Goal: Transaction & Acquisition: Purchase product/service

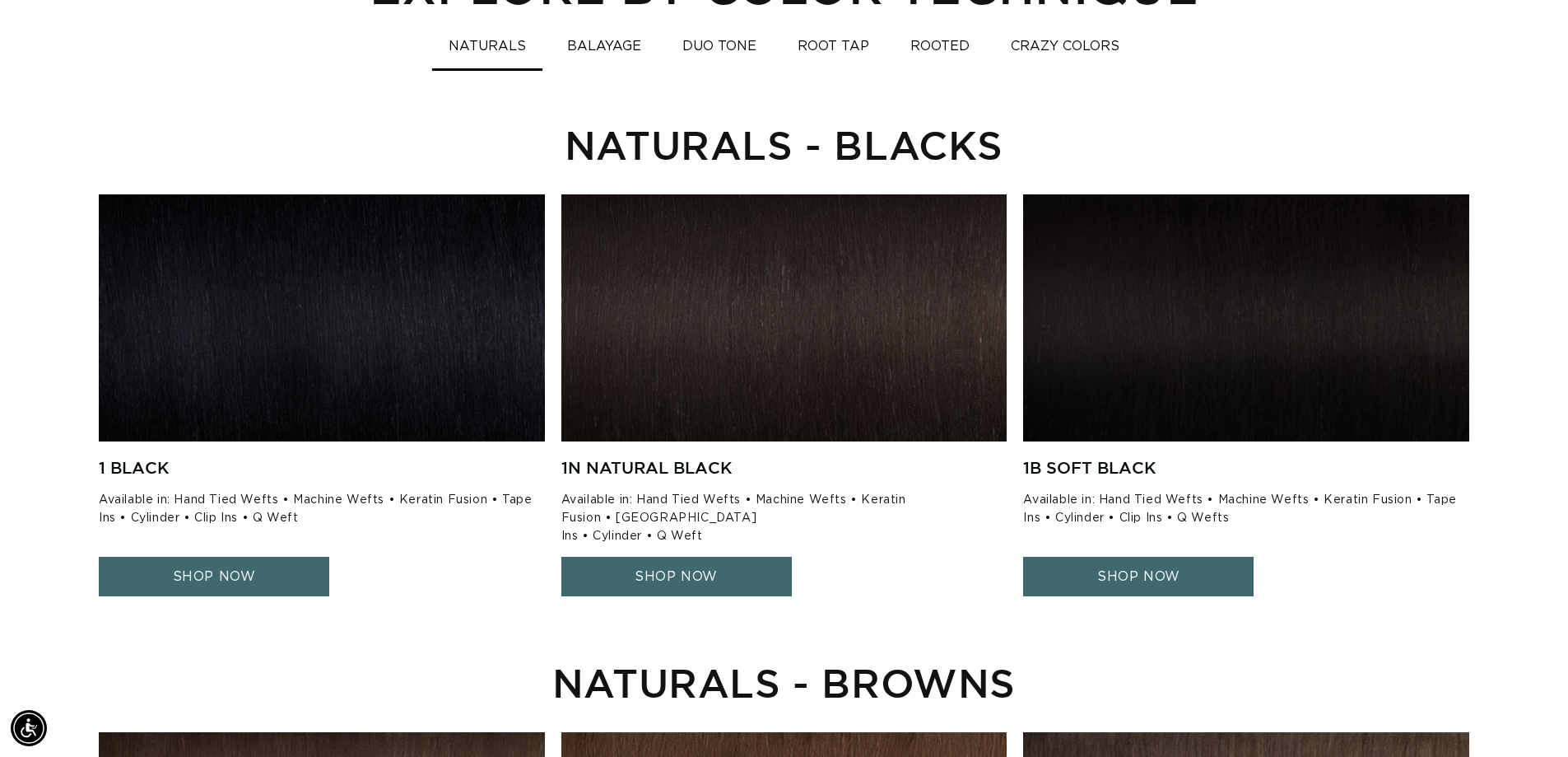
scroll to position [0, 1451]
click at [236, 557] on link "SHOP NOW" at bounding box center [214, 576] width 230 height 41
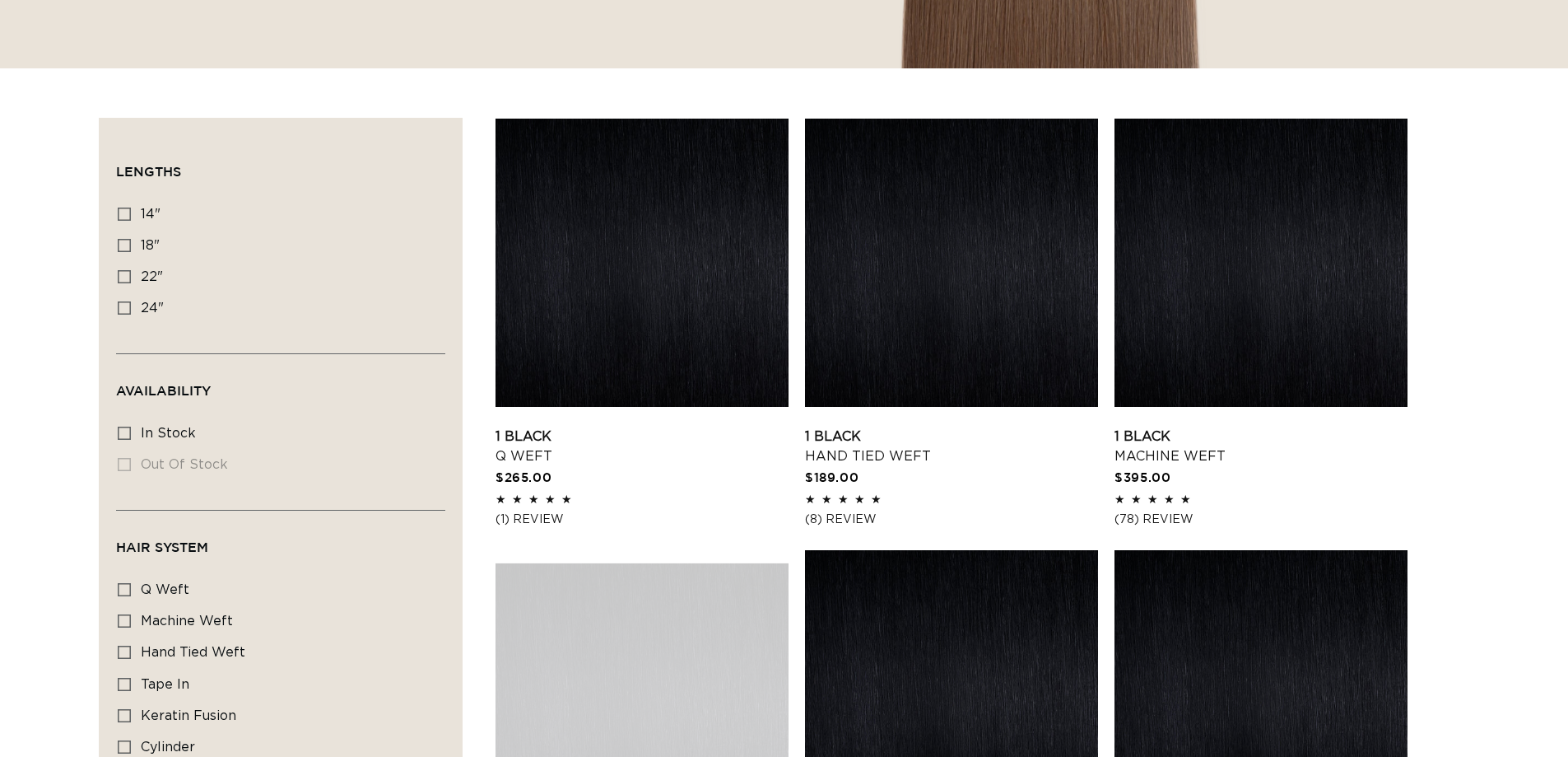
scroll to position [494, 0]
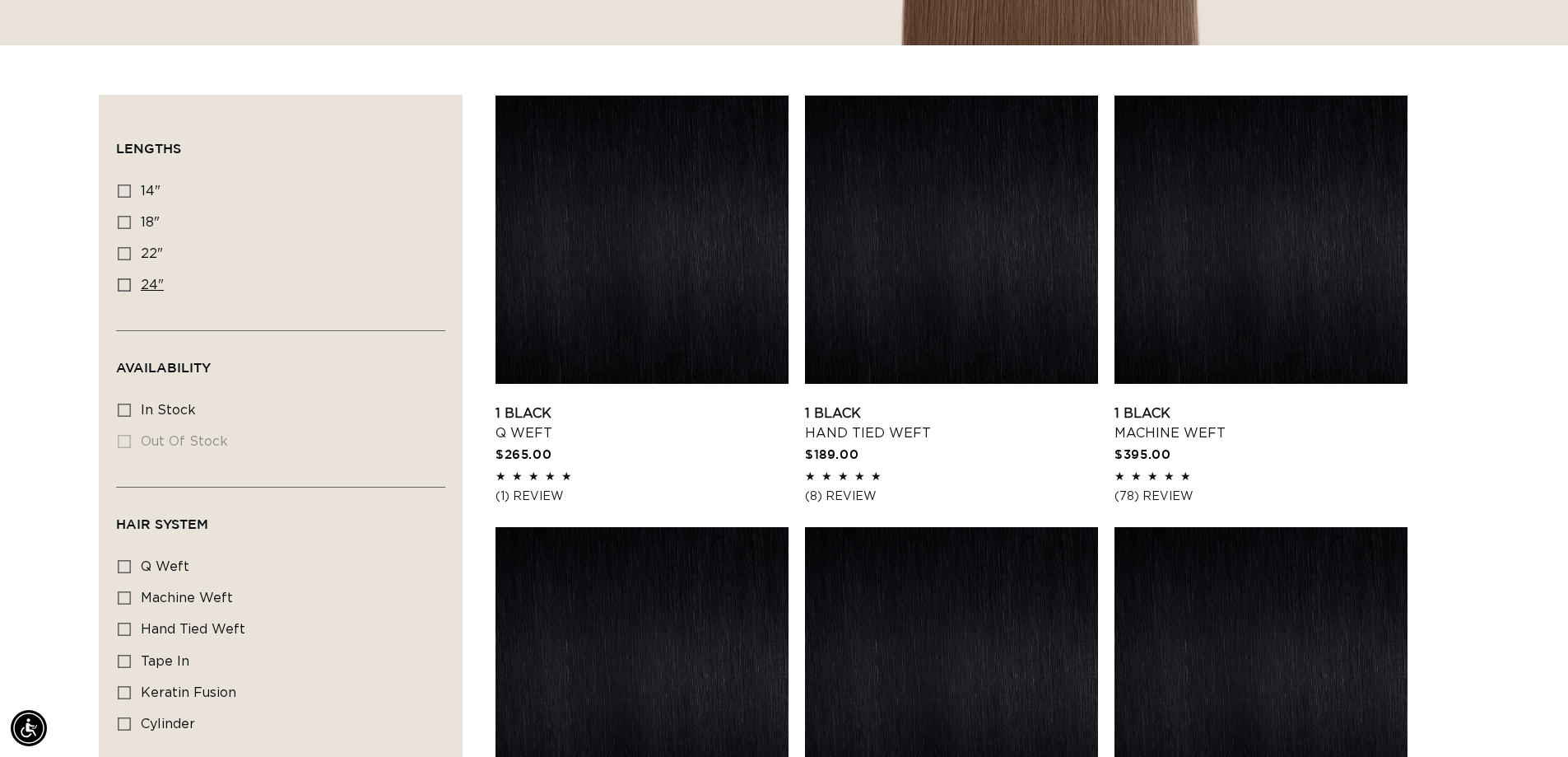
click at [139, 273] on label "24" 24" (3 products)" at bounding box center [276, 286] width 316 height 32
click at [131, 278] on input "24" 24" (3 products)" at bounding box center [124, 284] width 13 height 13
checkbox input "true"
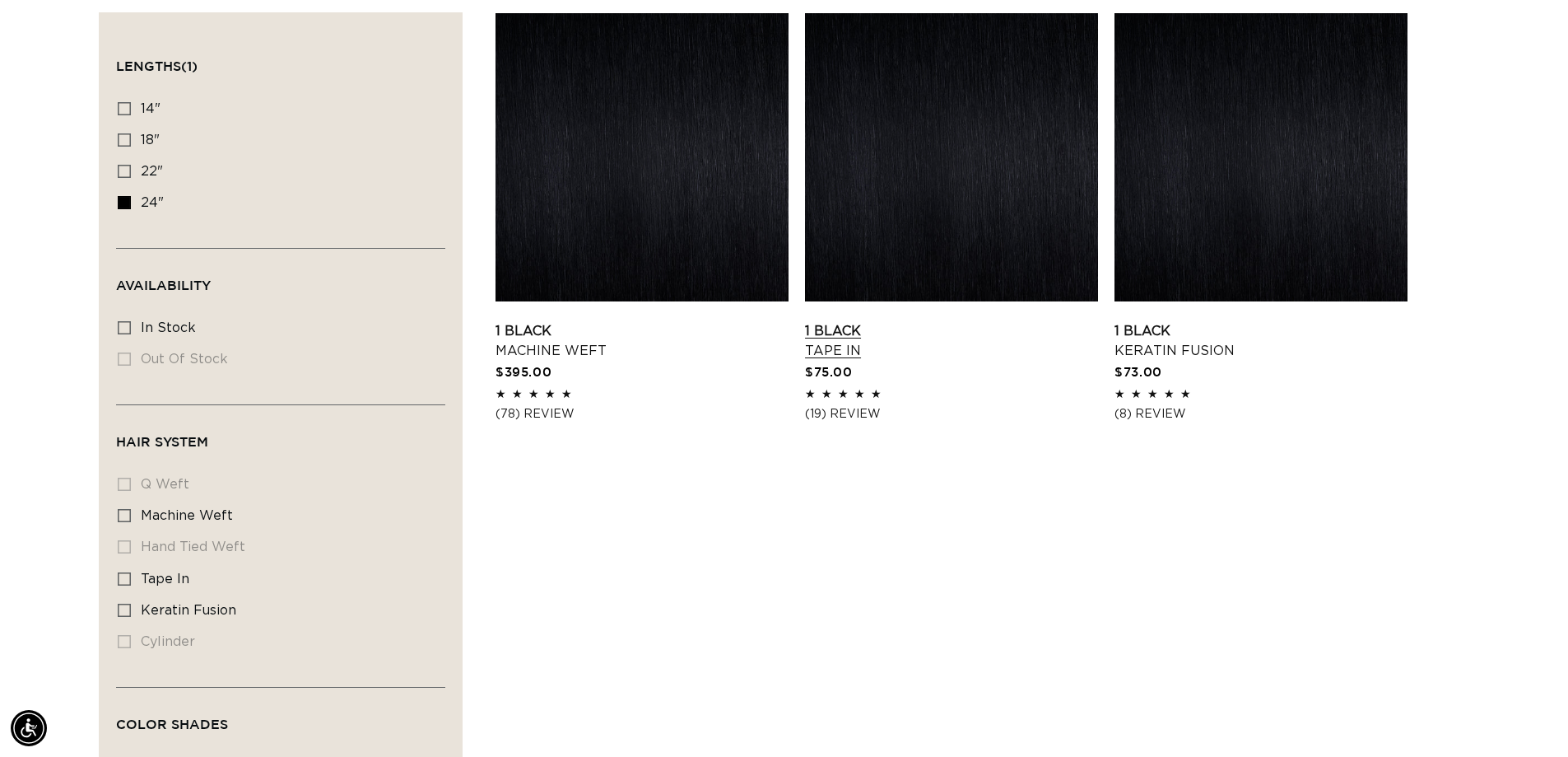
scroll to position [0, 1451]
click at [839, 344] on link "1 Black Tape In" at bounding box center [950, 341] width 293 height 40
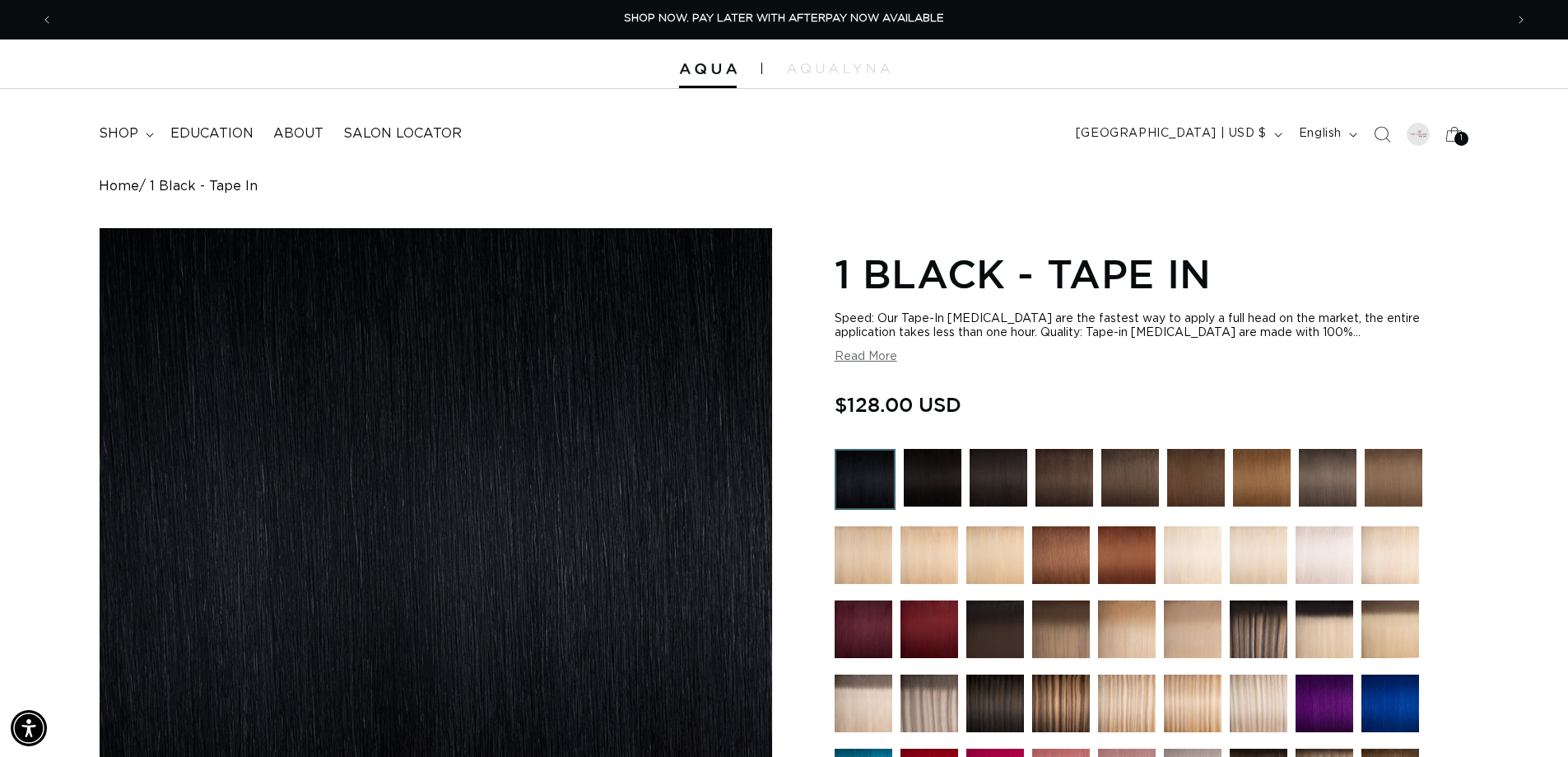
drag, startPoint x: 115, startPoint y: 57, endPoint x: 137, endPoint y: 48, distance: 23.8
click at [128, 54] on div at bounding box center [784, 64] width 1568 height 50
click at [699, 75] on div at bounding box center [784, 64] width 1568 height 50
click at [706, 66] on img at bounding box center [708, 69] width 58 height 12
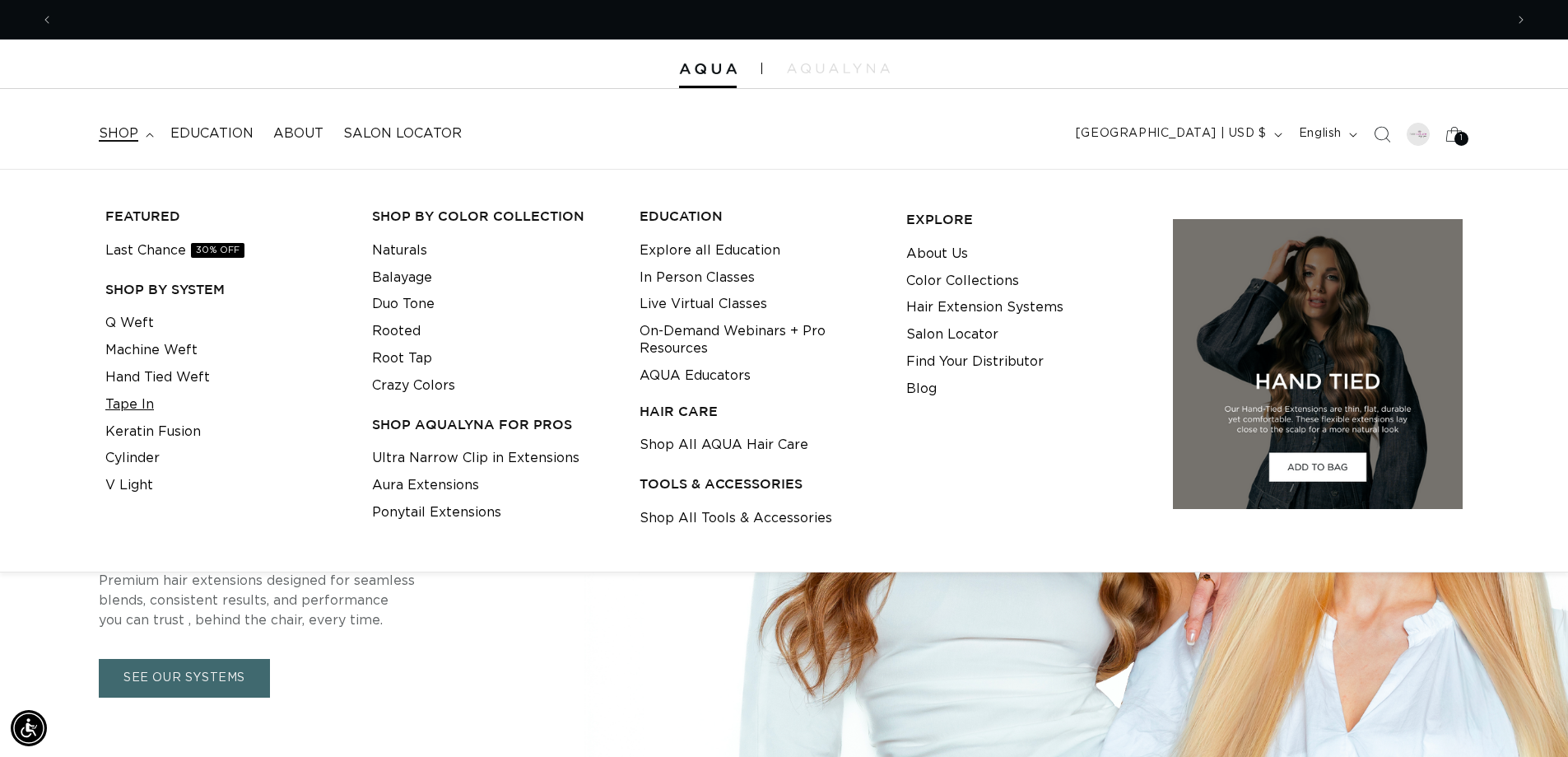
scroll to position [0, 1451]
click at [130, 403] on link "Tape In" at bounding box center [129, 404] width 49 height 27
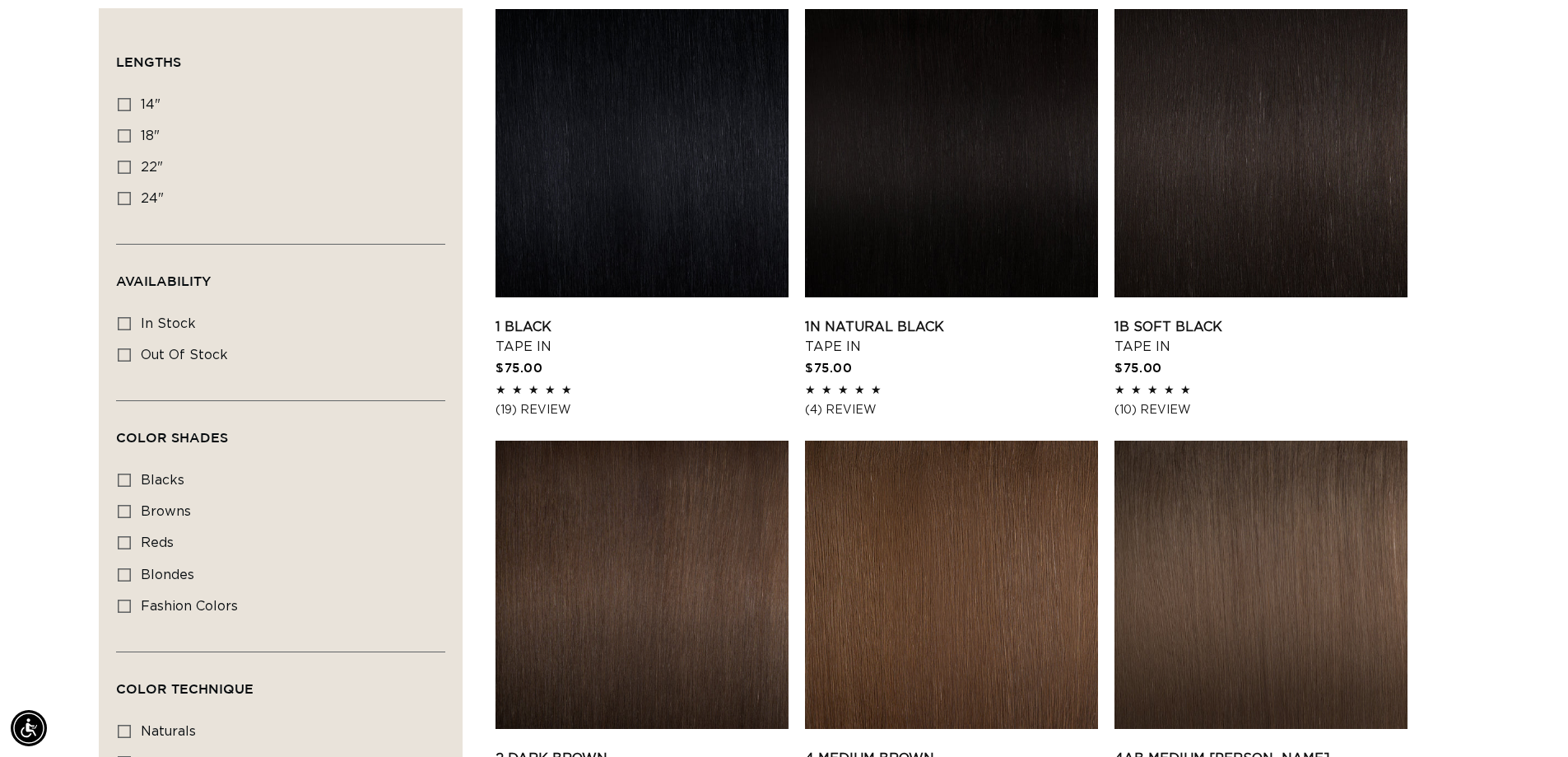
scroll to position [412, 0]
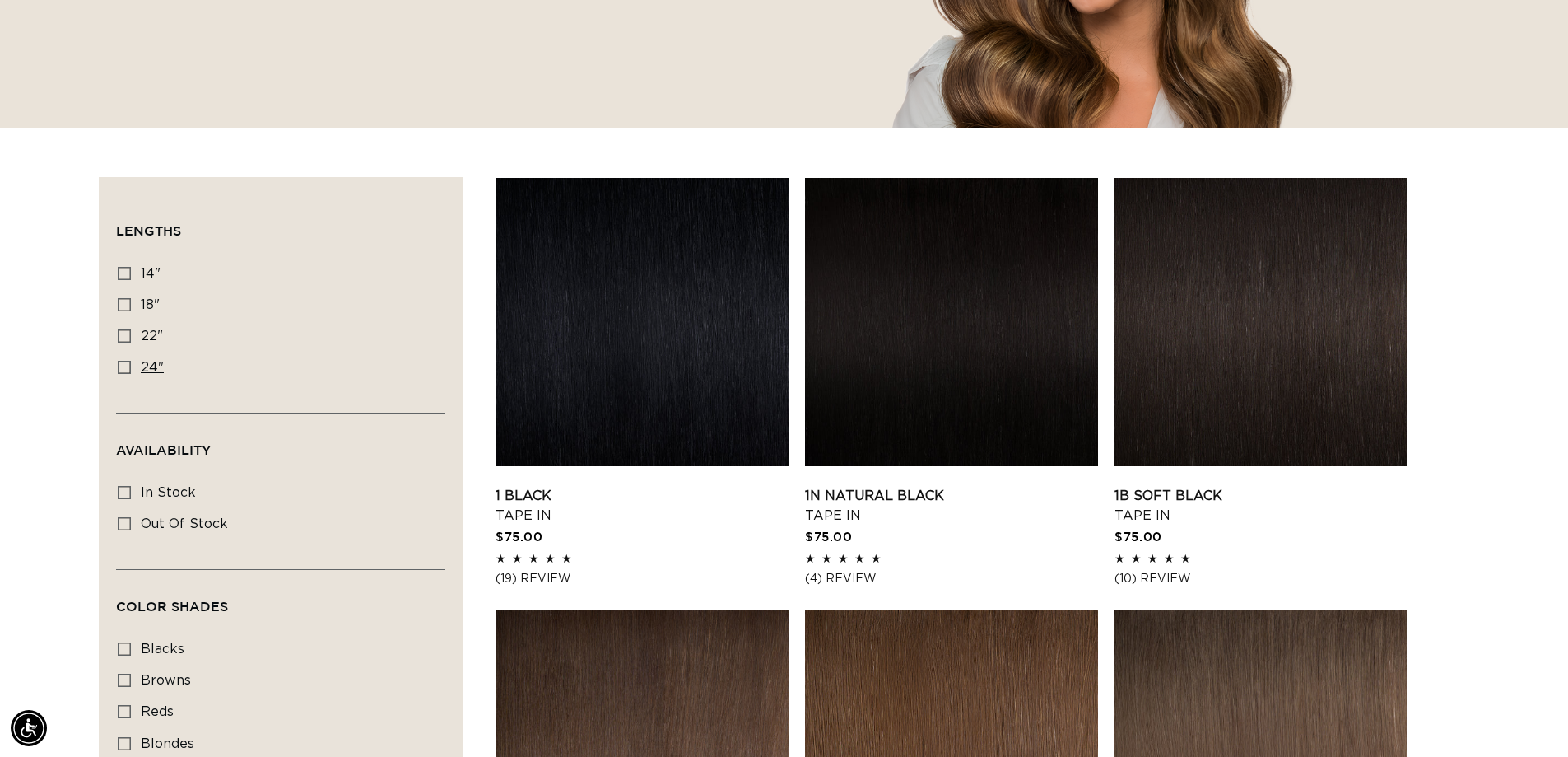
click at [131, 369] on label "24" 24" (27 products)" at bounding box center [276, 368] width 316 height 32
click at [131, 369] on input "24" 24" (27 products)" at bounding box center [124, 366] width 13 height 13
checkbox input "true"
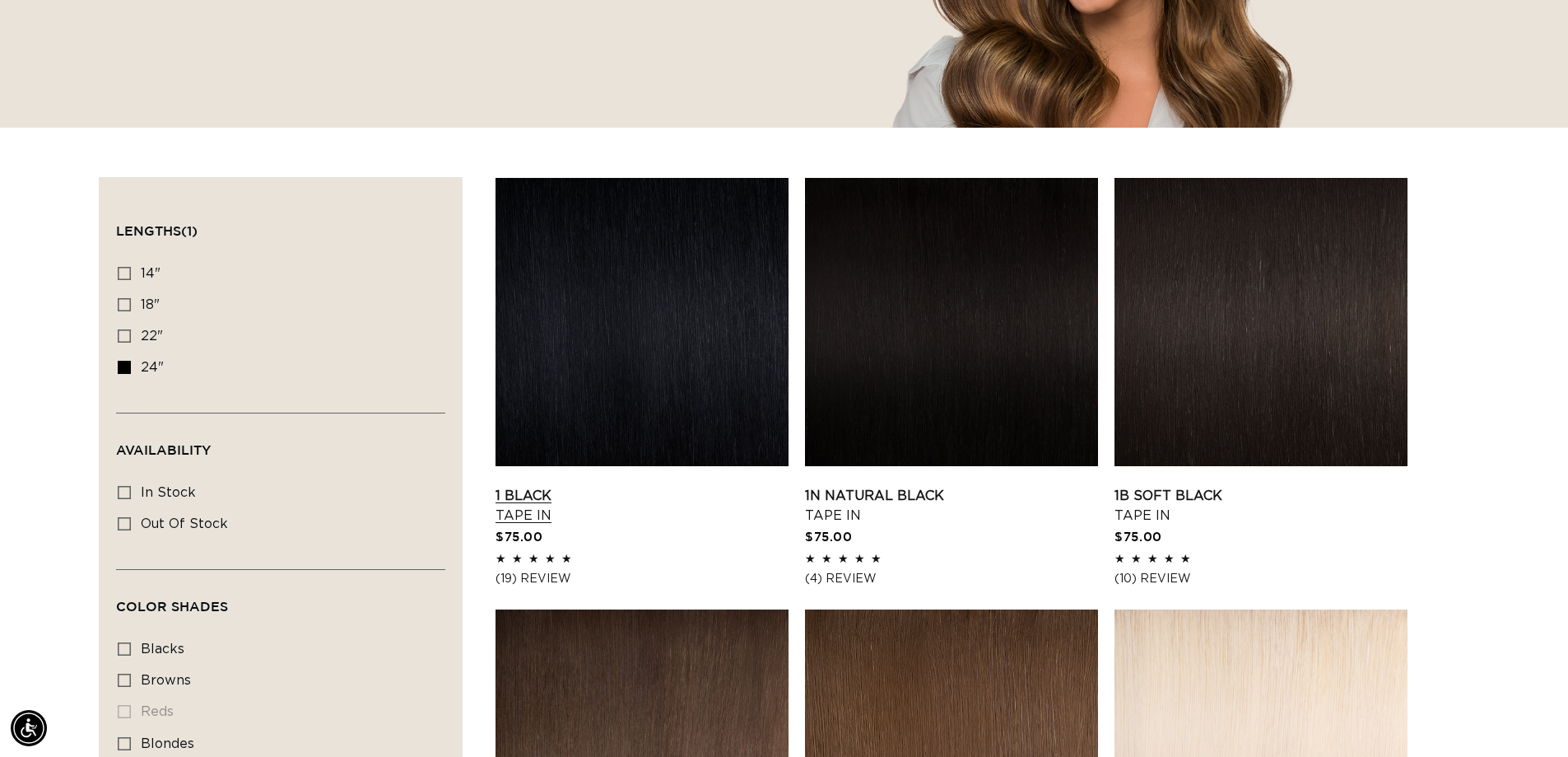
click at [548, 505] on link "1 Black Tape In" at bounding box center [642, 506] width 293 height 40
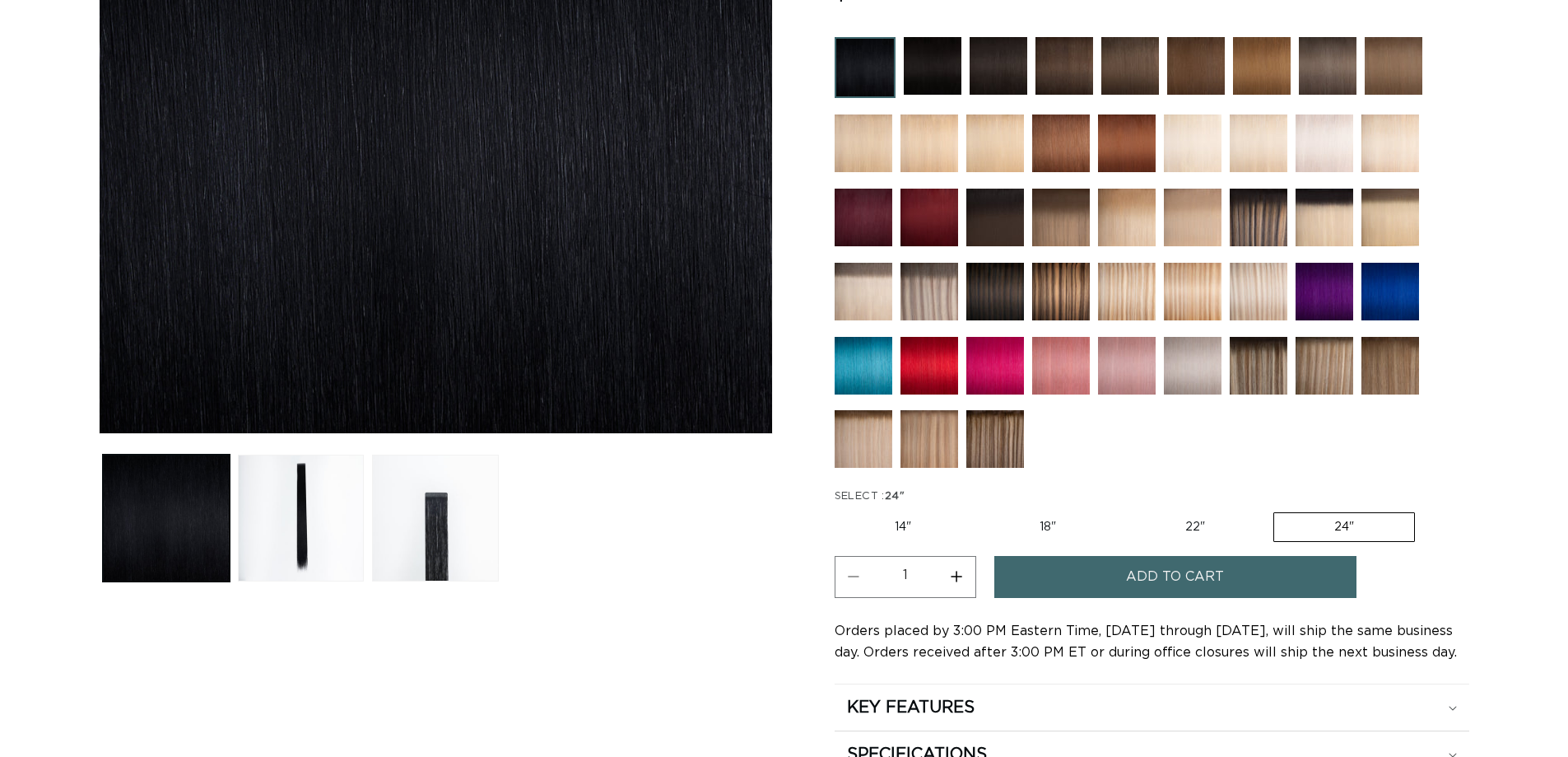
scroll to position [412, 0]
click at [1196, 572] on span "Add to cart" at bounding box center [1174, 576] width 98 height 42
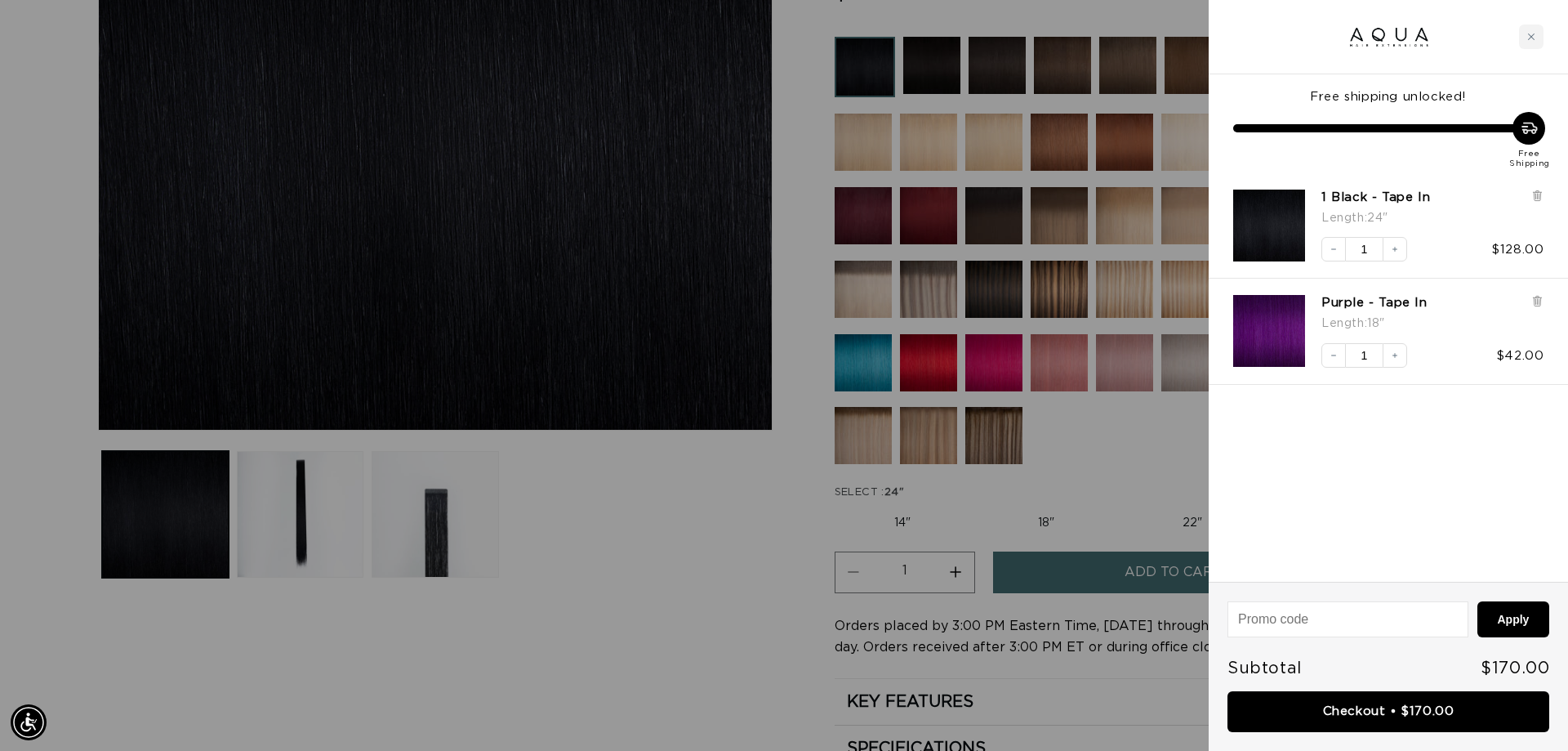
scroll to position [0, 1452]
click at [1535, 301] on icon at bounding box center [1537, 302] width 7 height 8
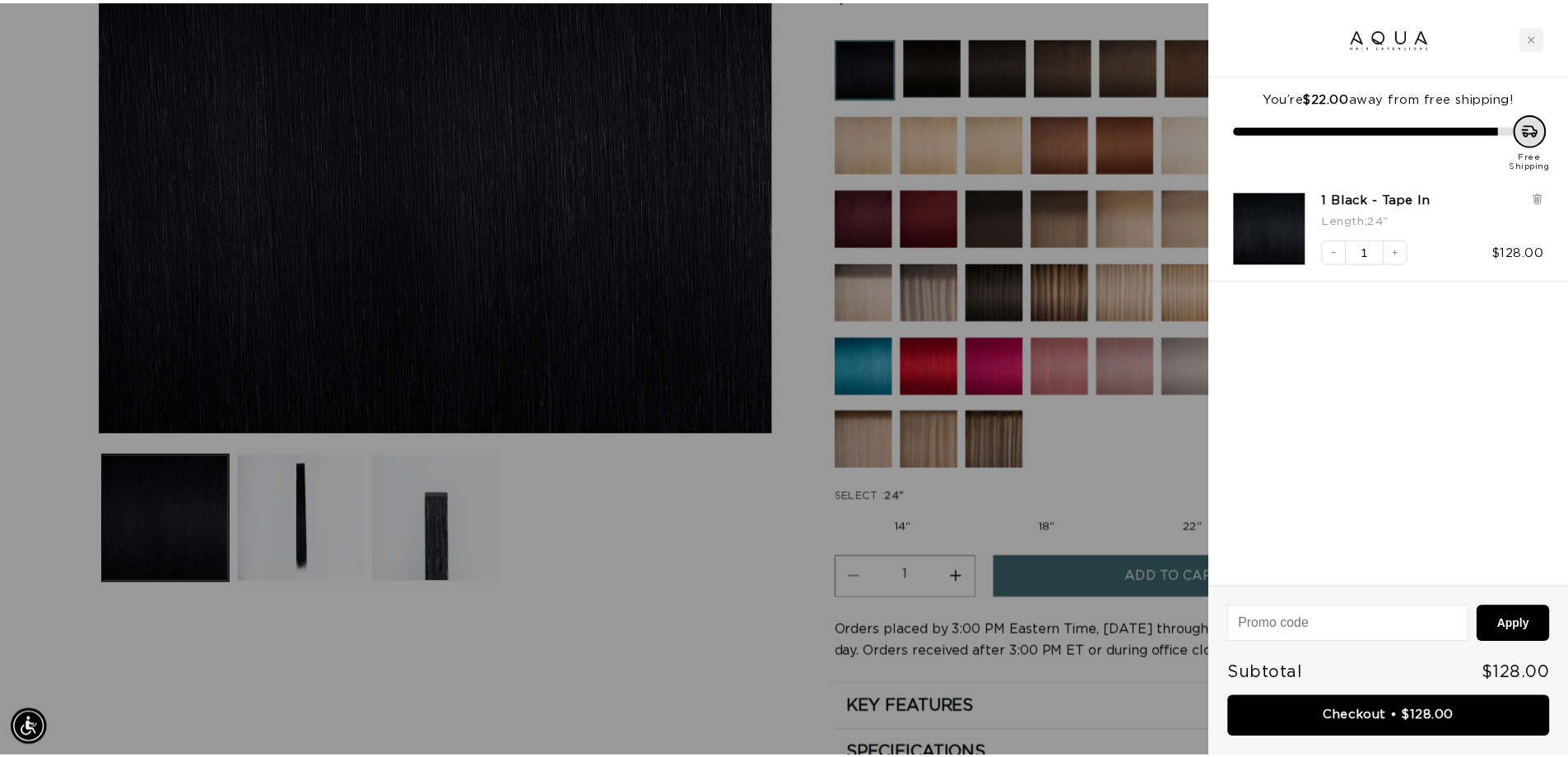
scroll to position [0, 2927]
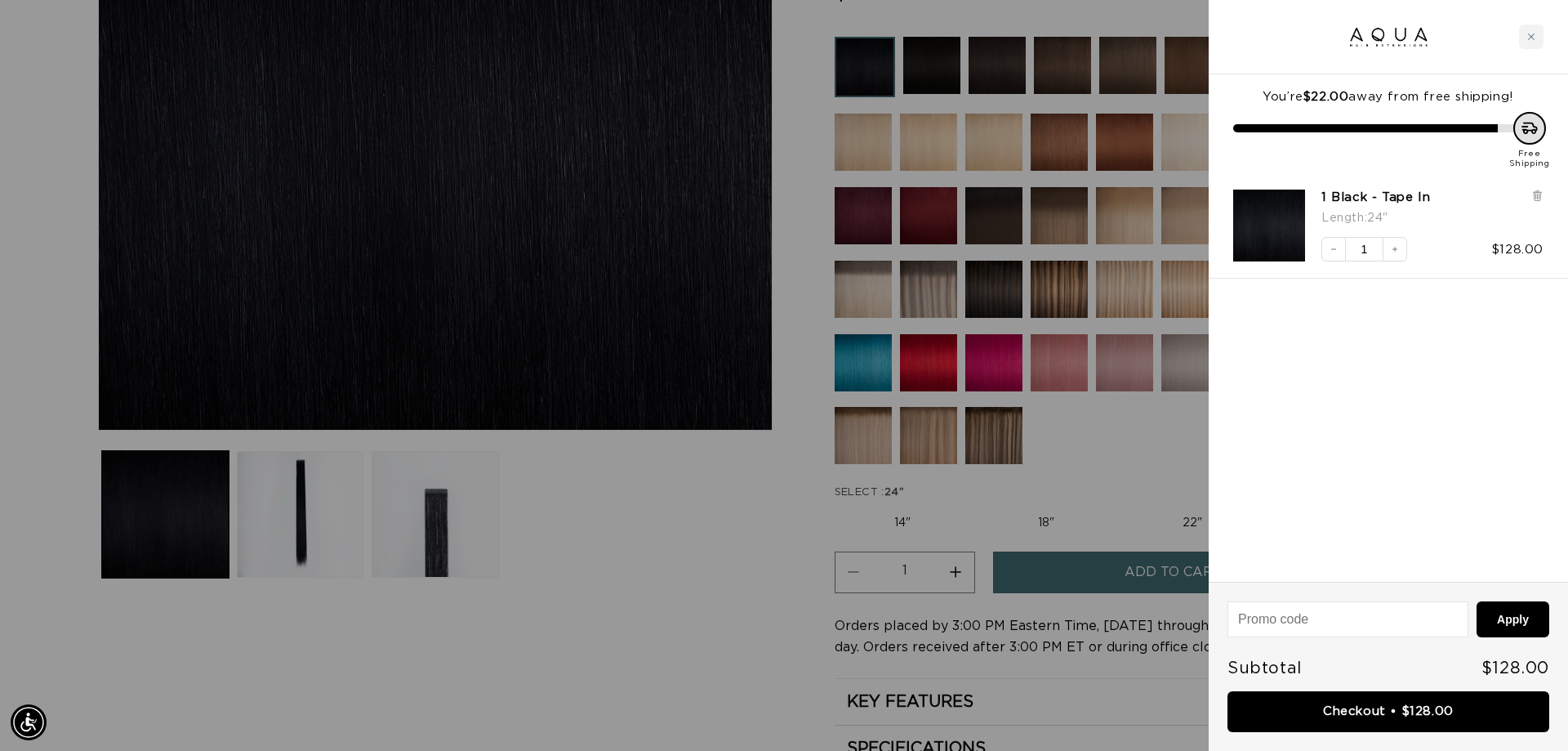
click at [953, 576] on div at bounding box center [784, 375] width 1568 height 751
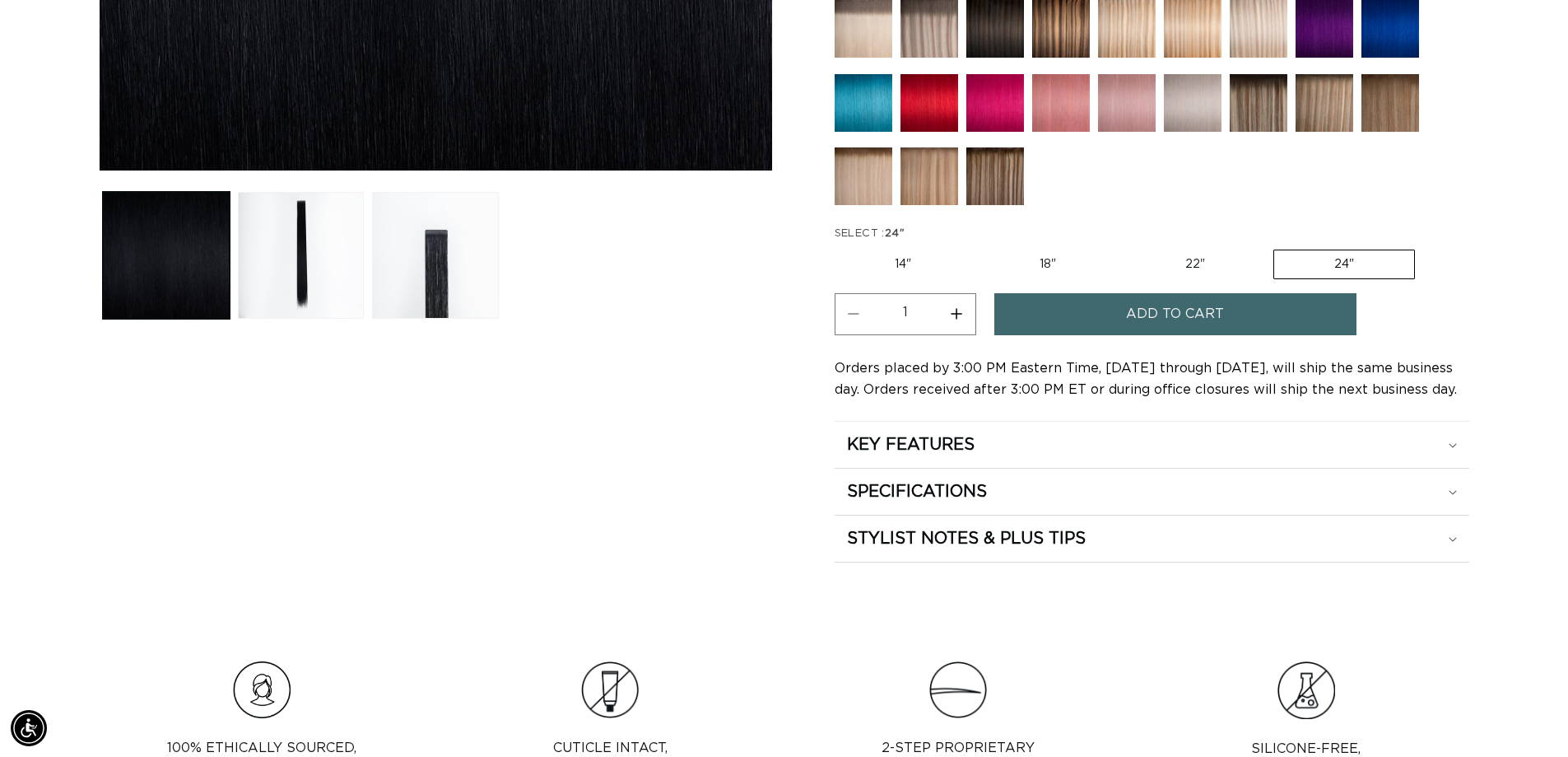
scroll to position [741, 0]
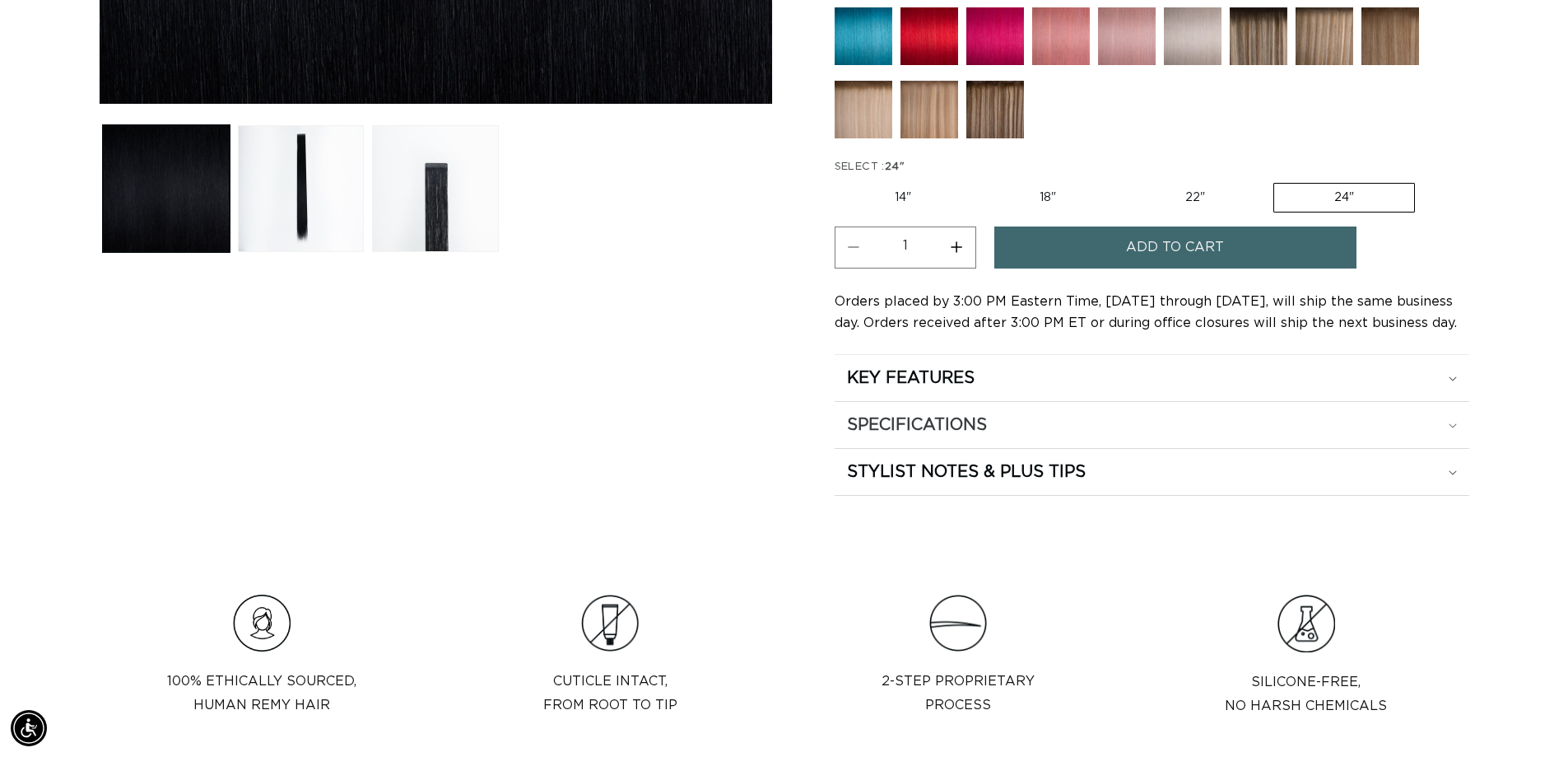
click at [1105, 389] on div "SPECIFICATIONS" at bounding box center [1151, 378] width 610 height 22
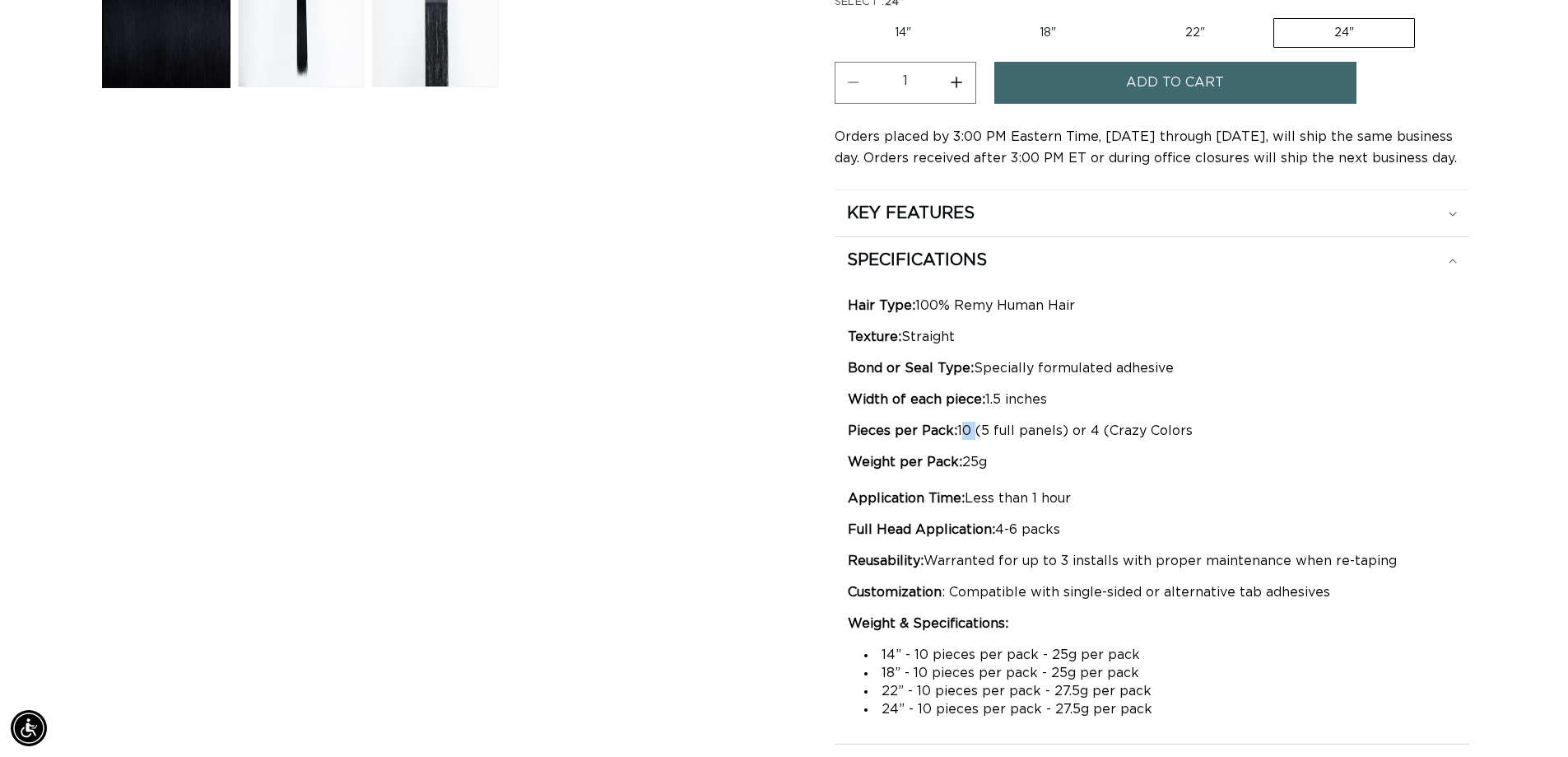
scroll to position [0, 0]
drag, startPoint x: 959, startPoint y: 432, endPoint x: 972, endPoint y: 428, distance: 13.6
click at [972, 428] on p "Pieces per Pack: 10 (5 full panels) or 4 (Crazy Colors" at bounding box center [1151, 431] width 608 height 18
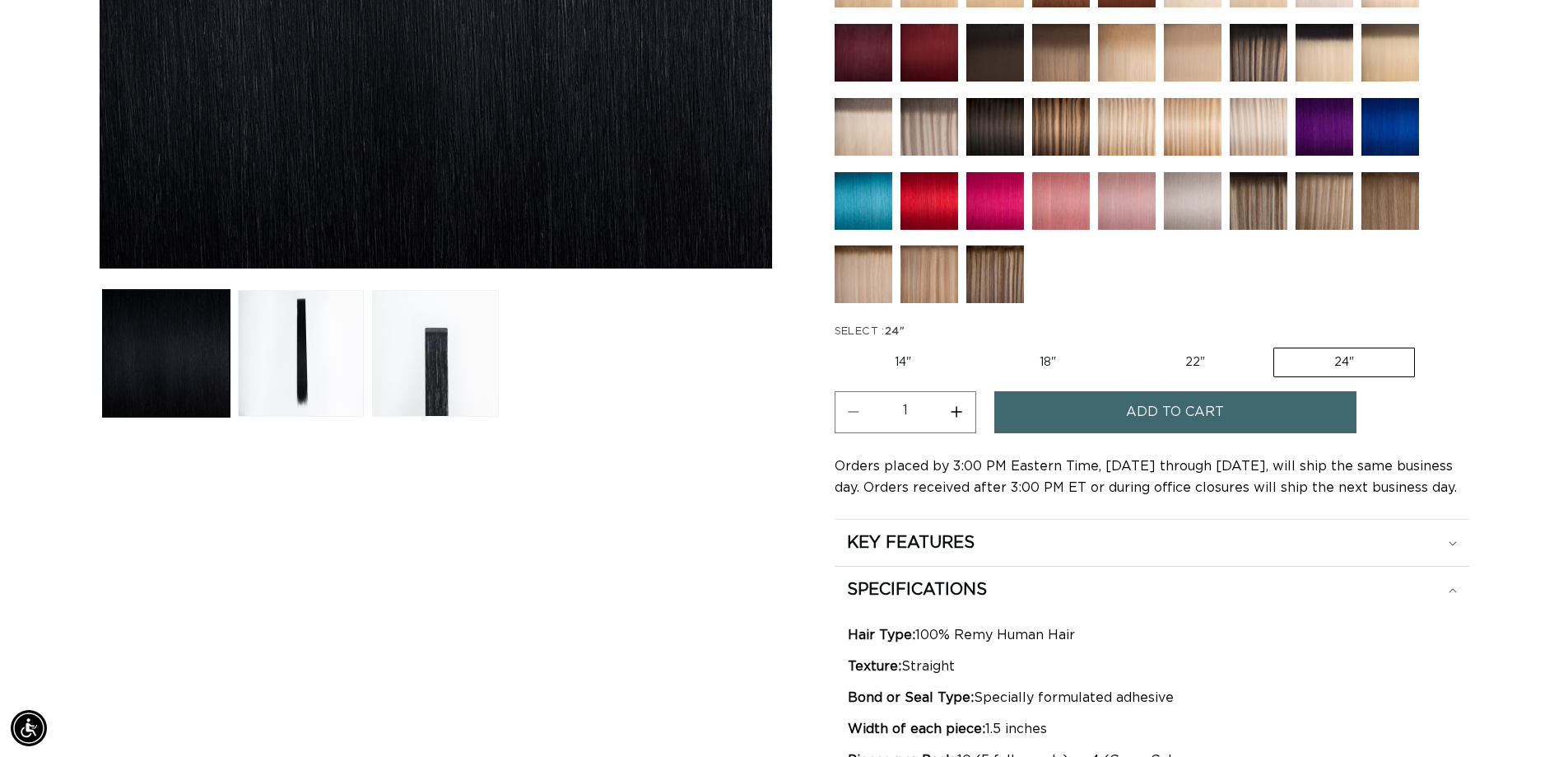
click at [926, 413] on input "1" at bounding box center [905, 410] width 65 height 38
type input "16"
click at [1061, 405] on button "Add to cart" at bounding box center [1174, 412] width 362 height 42
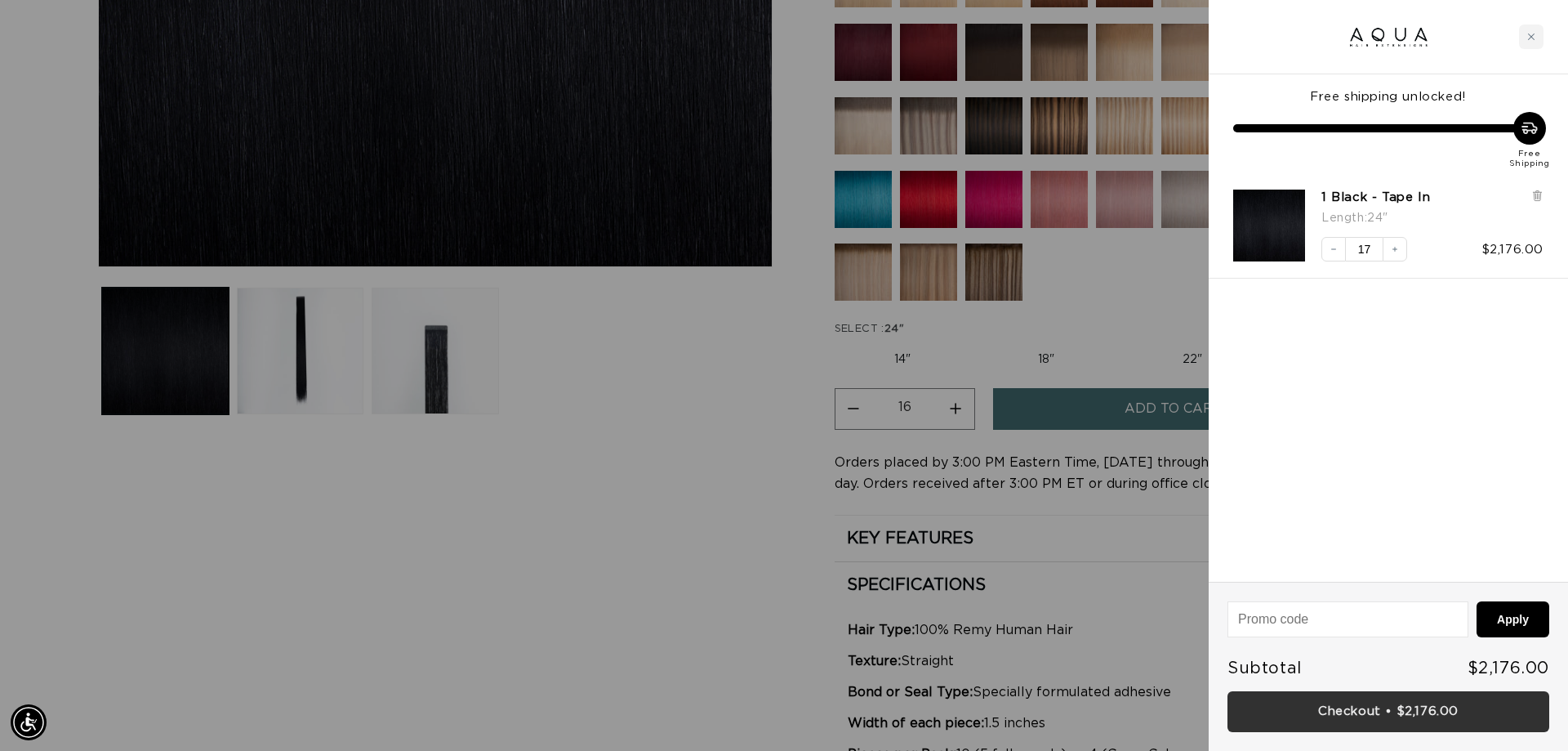
click at [1326, 703] on link "Checkout • $2,176.00" at bounding box center [1388, 712] width 322 height 41
click at [1325, 252] on button "Decrease quantity" at bounding box center [1334, 249] width 25 height 25
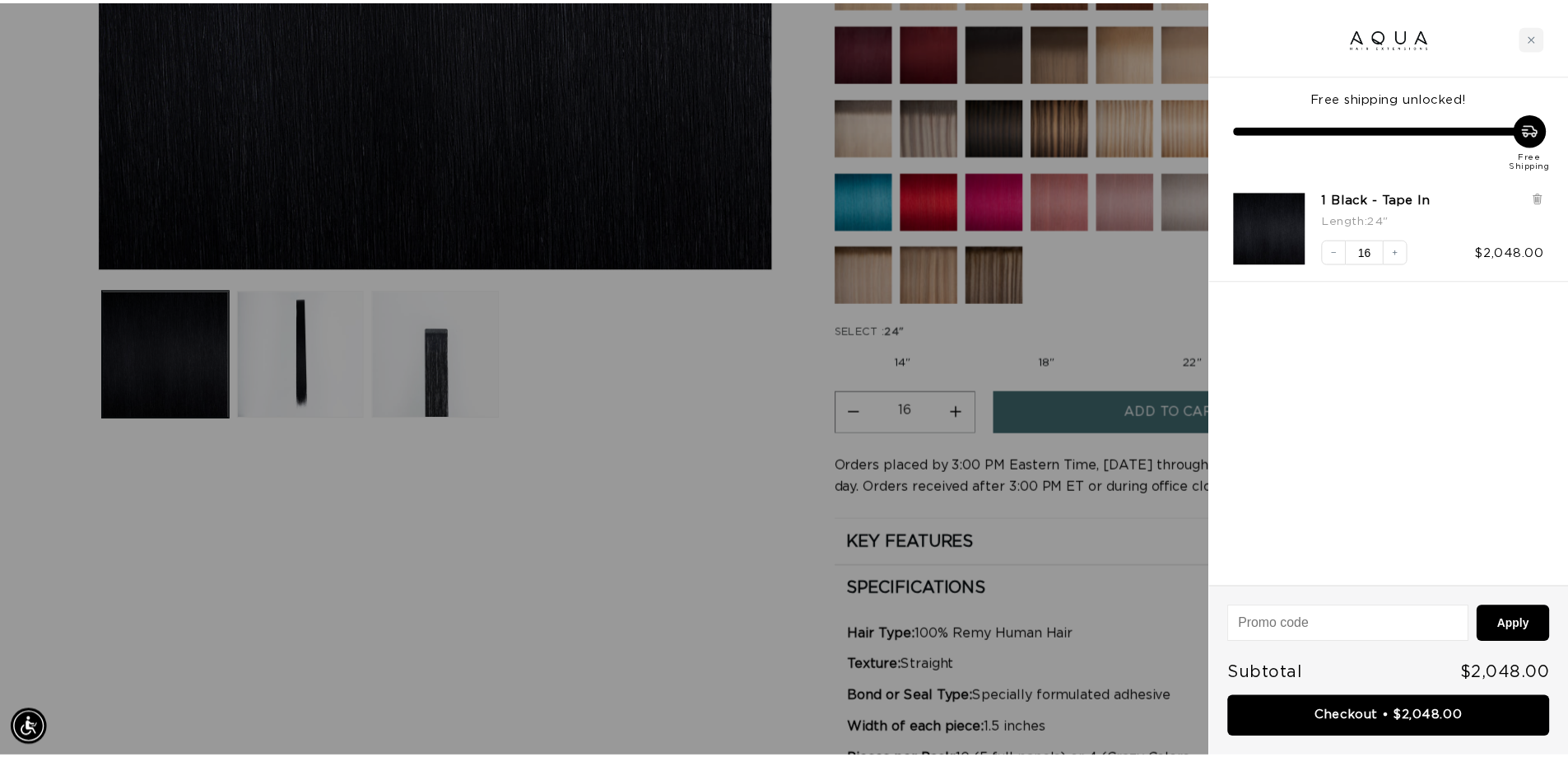
scroll to position [0, 1463]
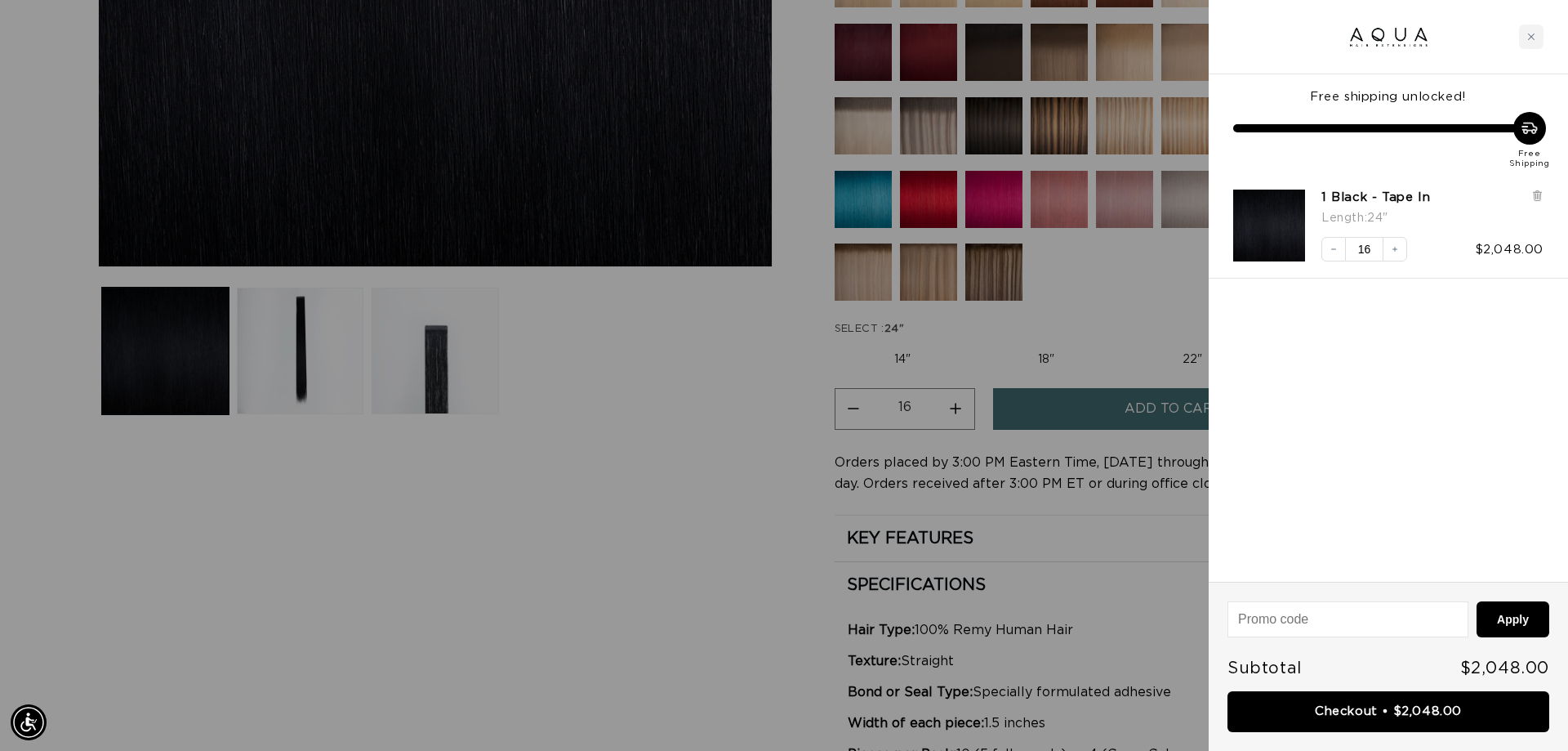
click at [727, 454] on div at bounding box center [784, 375] width 1568 height 751
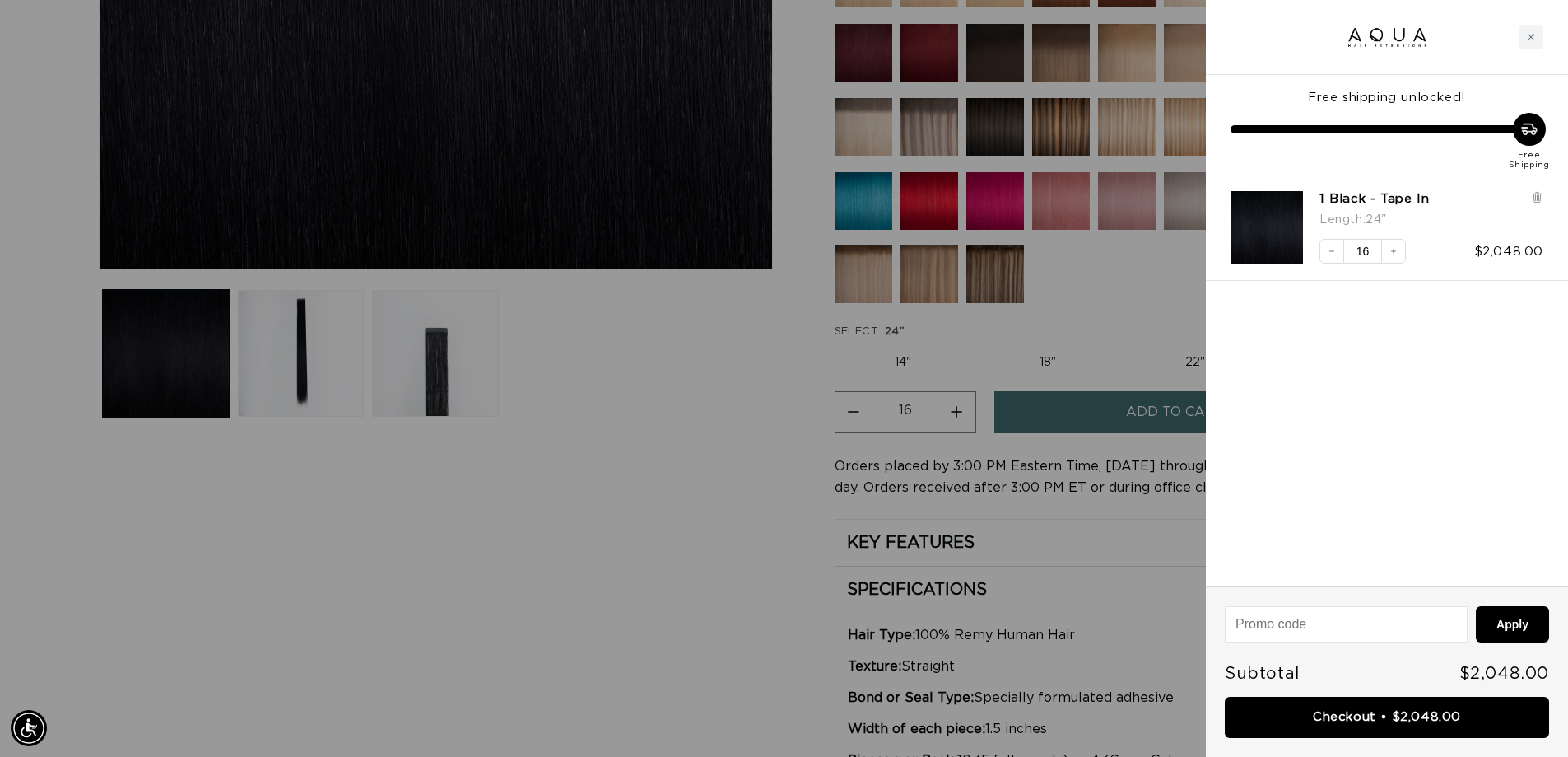
scroll to position [0, 1451]
